Goal: Navigation & Orientation: Find specific page/section

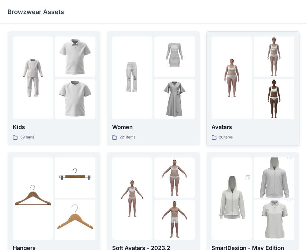
click at [258, 130] on p "Avatars" at bounding box center [253, 127] width 83 height 9
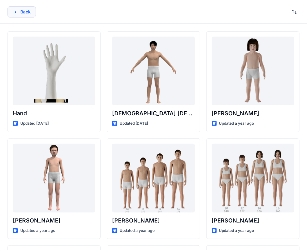
click at [19, 12] on button "Back" at bounding box center [22, 11] width 28 height 11
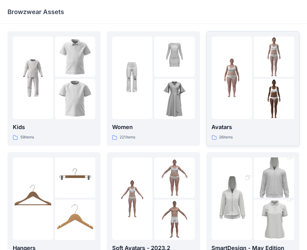
click at [233, 133] on div "Avatars 26 items" at bounding box center [253, 132] width 83 height 18
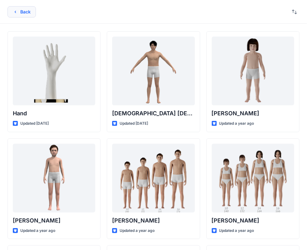
click at [32, 15] on button "Back" at bounding box center [22, 11] width 28 height 11
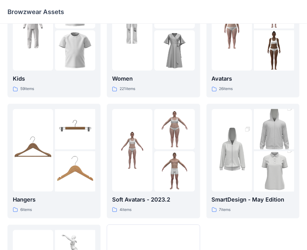
scroll to position [63, 0]
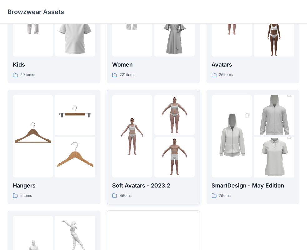
click at [151, 188] on p "Soft Avatars - 2023.2" at bounding box center [153, 185] width 83 height 9
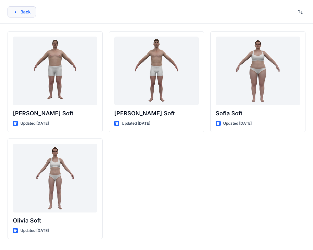
click at [20, 11] on button "Back" at bounding box center [22, 11] width 28 height 11
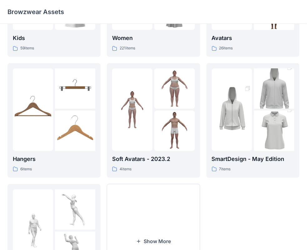
scroll to position [125, 0]
